Goal: Transaction & Acquisition: Purchase product/service

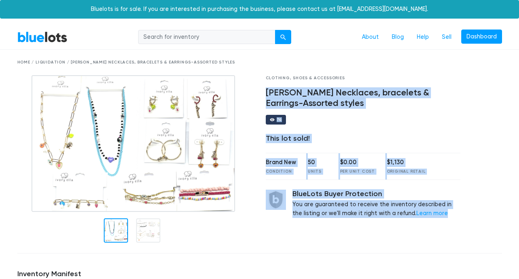
drag, startPoint x: 382, startPoint y: 85, endPoint x: 456, endPoint y: 214, distance: 148.8
click at [456, 214] on div "Clothing, Shoes & Accessories Ivory Ella Necklaces, bracelets & Earrings-Assort…" at bounding box center [363, 161] width 207 height 172
click at [456, 214] on div "BlueLots Buyer Protection You are guaranteed to receive the inventory described…" at bounding box center [376, 203] width 168 height 28
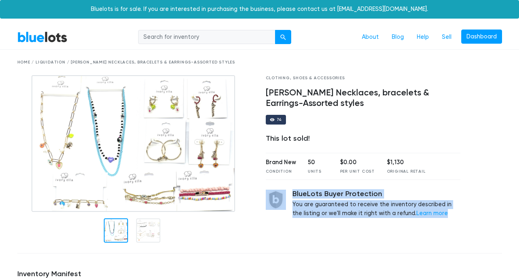
drag, startPoint x: 458, startPoint y: 200, endPoint x: 405, endPoint y: 73, distance: 137.0
click at [425, 120] on div "Clothing, Shoes & Accessories Ivory Ella Necklaces, bracelets & Earrings-Assort…" at bounding box center [363, 161] width 207 height 172
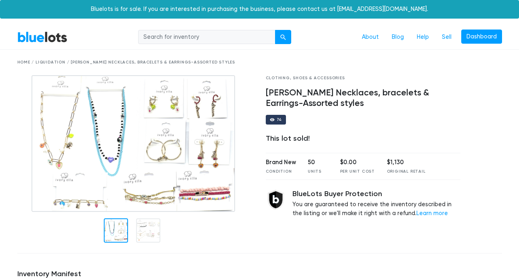
click at [404, 65] on div "Home / Liquidation / Ivory Ella Necklaces, bracelets & Earrings-Assorted styles" at bounding box center [259, 62] width 497 height 25
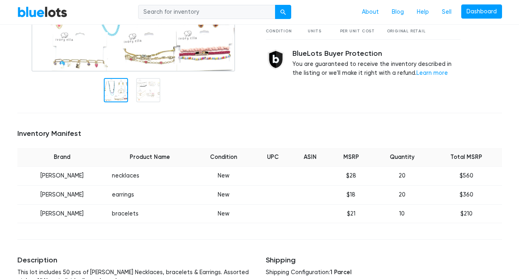
scroll to position [141, 0]
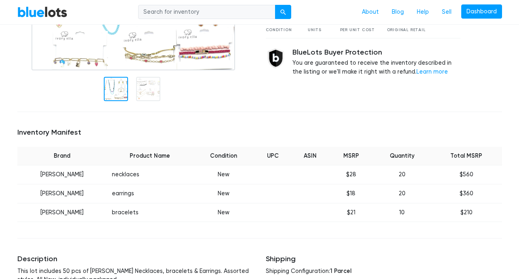
click at [310, 188] on td at bounding box center [310, 193] width 38 height 19
click at [310, 189] on td at bounding box center [310, 193] width 38 height 19
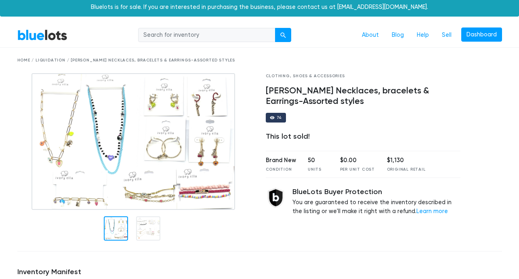
click at [143, 60] on div "Home / Liquidation / Ivory Ella Necklaces, bracelets & Earrings-Assorted styles" at bounding box center [259, 60] width 485 height 6
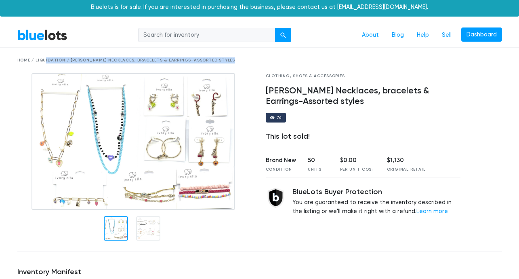
click at [143, 60] on div "Home / Liquidation / Ivory Ella Necklaces, bracelets & Earrings-Assorted styles" at bounding box center [259, 60] width 485 height 6
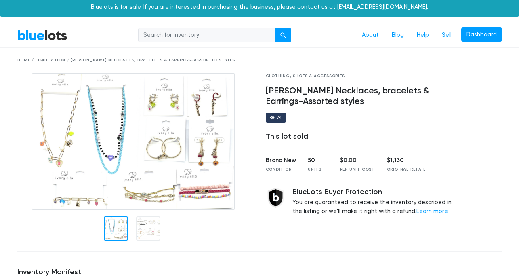
drag, startPoint x: 359, startPoint y: 233, endPoint x: 481, endPoint y: 244, distance: 122.4
click at [484, 245] on div "Home / Liquidation / Ivory Ella Necklaces, bracelets & Earrings-Assorted styles…" at bounding box center [259, 264] width 497 height 433
click at [476, 239] on div at bounding box center [487, 159] width 42 height 172
drag, startPoint x: 502, startPoint y: 242, endPoint x: 361, endPoint y: 79, distance: 215.6
click at [358, 78] on div "Clothing, Shoes & Accessories Ivory Ella Necklaces, bracelets & Earrings-Assort…" at bounding box center [259, 159] width 497 height 172
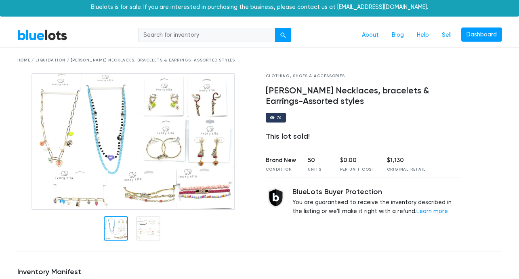
click at [390, 87] on h4 "Ivory Ella Necklaces, bracelets & Earrings-Assorted styles" at bounding box center [363, 96] width 195 height 21
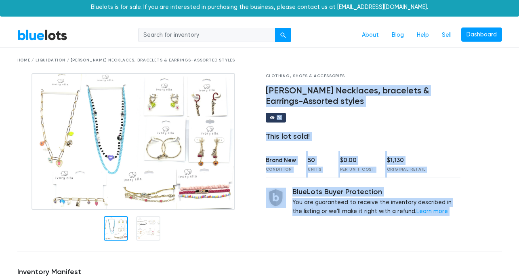
drag, startPoint x: 432, startPoint y: 180, endPoint x: 472, endPoint y: 241, distance: 72.6
click at [472, 241] on div "Clothing, Shoes & Accessories Ivory Ella Necklaces, bracelets & Earrings-Assort…" at bounding box center [259, 159] width 497 height 172
click at [473, 240] on div at bounding box center [487, 159] width 42 height 172
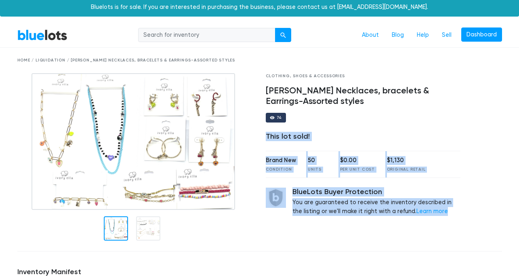
drag, startPoint x: 297, startPoint y: 128, endPoint x: 421, endPoint y: 233, distance: 162.4
click at [421, 233] on div "Clothing, Shoes & Accessories Ivory Ella Necklaces, bracelets & Earrings-Assort…" at bounding box center [363, 159] width 207 height 172
click at [422, 233] on div "Clothing, Shoes & Accessories Ivory Ella Necklaces, bracelets & Earrings-Assort…" at bounding box center [363, 159] width 207 height 172
drag, startPoint x: 452, startPoint y: 235, endPoint x: 418, endPoint y: 110, distance: 129.2
click at [424, 119] on div "Clothing, Shoes & Accessories Ivory Ella Necklaces, bracelets & Earrings-Assort…" at bounding box center [363, 159] width 207 height 172
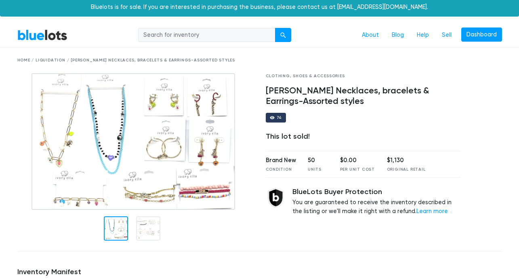
click at [418, 110] on div "Clothing, Shoes & Accessories Ivory Ella Necklaces, bracelets & Earrings-Assort…" at bounding box center [363, 159] width 207 height 172
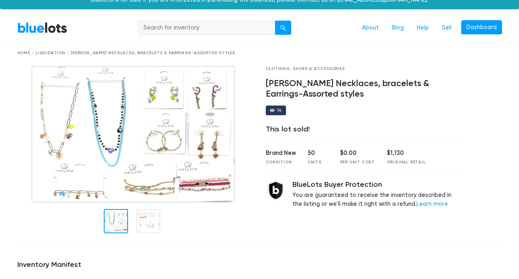
scroll to position [0, 0]
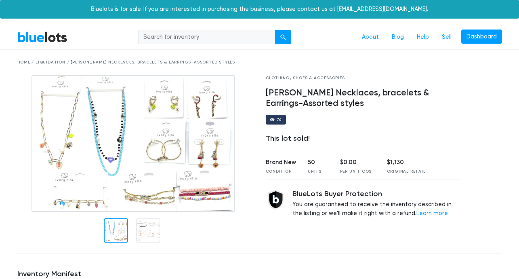
click at [33, 40] on link "BlueLots" at bounding box center [42, 37] width 50 height 12
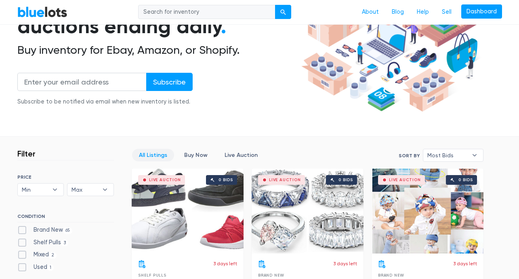
scroll to position [245, 0]
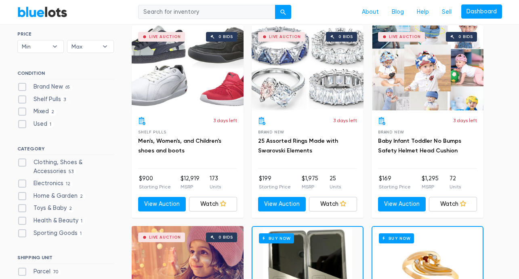
click at [21, 97] on label "Shelf Pulls 3" at bounding box center [42, 99] width 51 height 9
click at [21, 97] on Pulls"] "Shelf Pulls 3" at bounding box center [19, 97] width 5 height 5
checkbox Pulls"] "true"
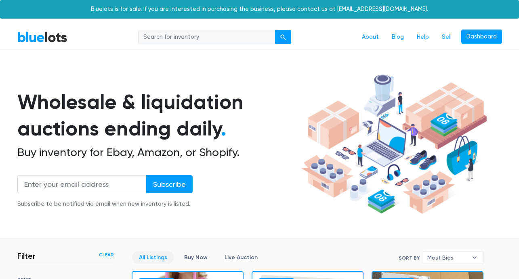
scroll to position [217, 0]
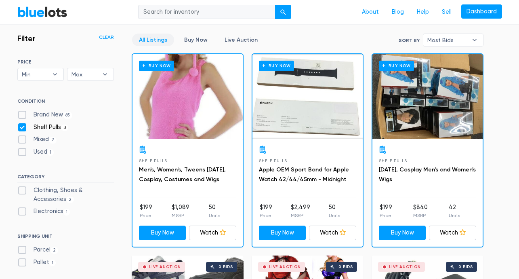
click at [26, 87] on div "SORT BY Most Bids Ending Soonest Newly Listed Lowest Price Highest Price Most B…" at bounding box center [65, 164] width 97 height 210
click at [24, 115] on label "Brand New 65" at bounding box center [44, 114] width 55 height 9
click at [23, 115] on New"] "Brand New 65" at bounding box center [19, 112] width 5 height 5
checkbox New"] "true"
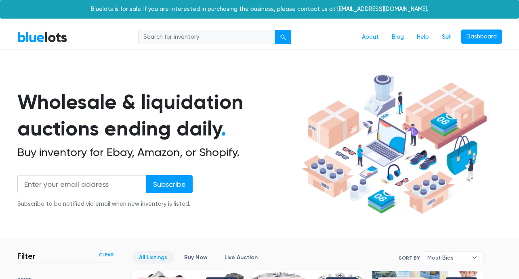
scroll to position [217, 0]
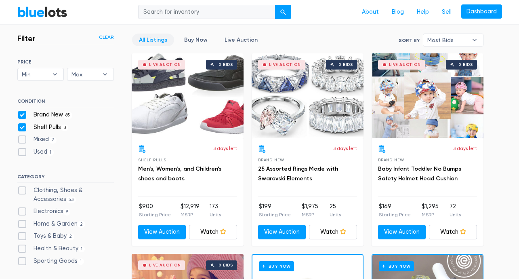
click at [56, 190] on label "Clothing, Shoes & Accessories 53" at bounding box center [65, 194] width 97 height 17
click at [23, 190] on Accessories"] "Clothing, Shoes & Accessories 53" at bounding box center [19, 188] width 5 height 5
checkbox Accessories"] "true"
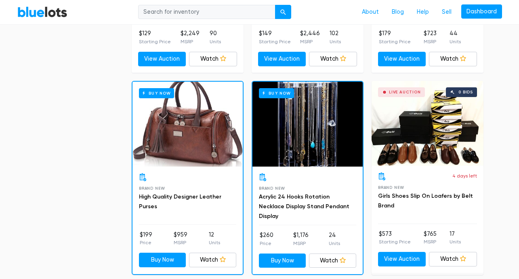
scroll to position [3582, 0]
